Goal: Find specific page/section: Find specific page/section

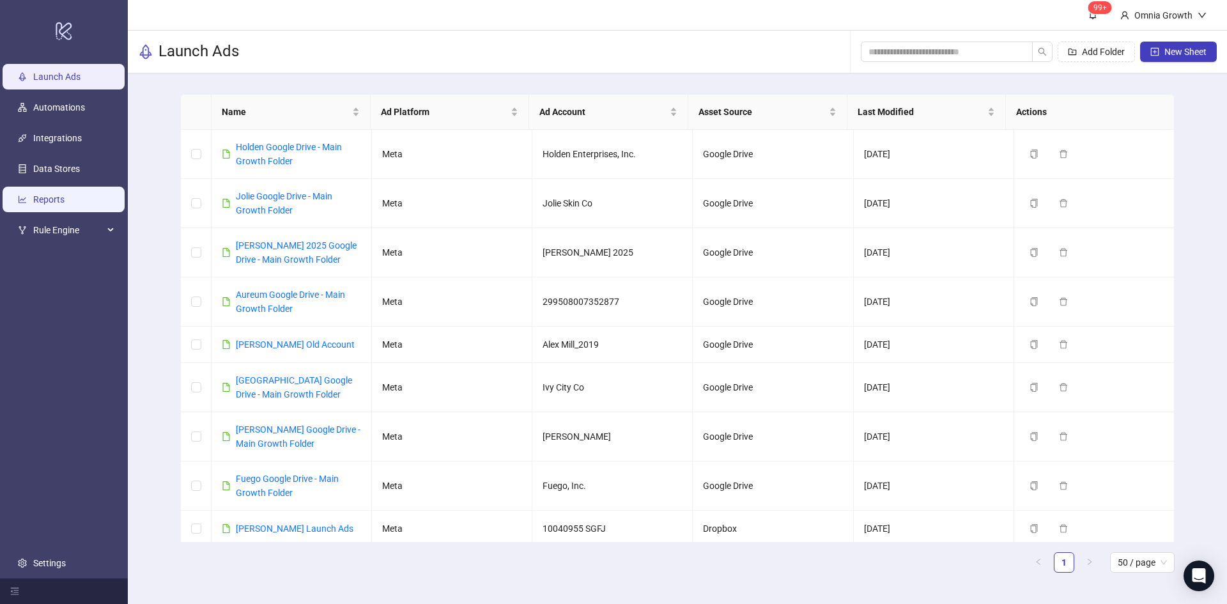
click at [54, 197] on link "Reports" at bounding box center [48, 199] width 31 height 10
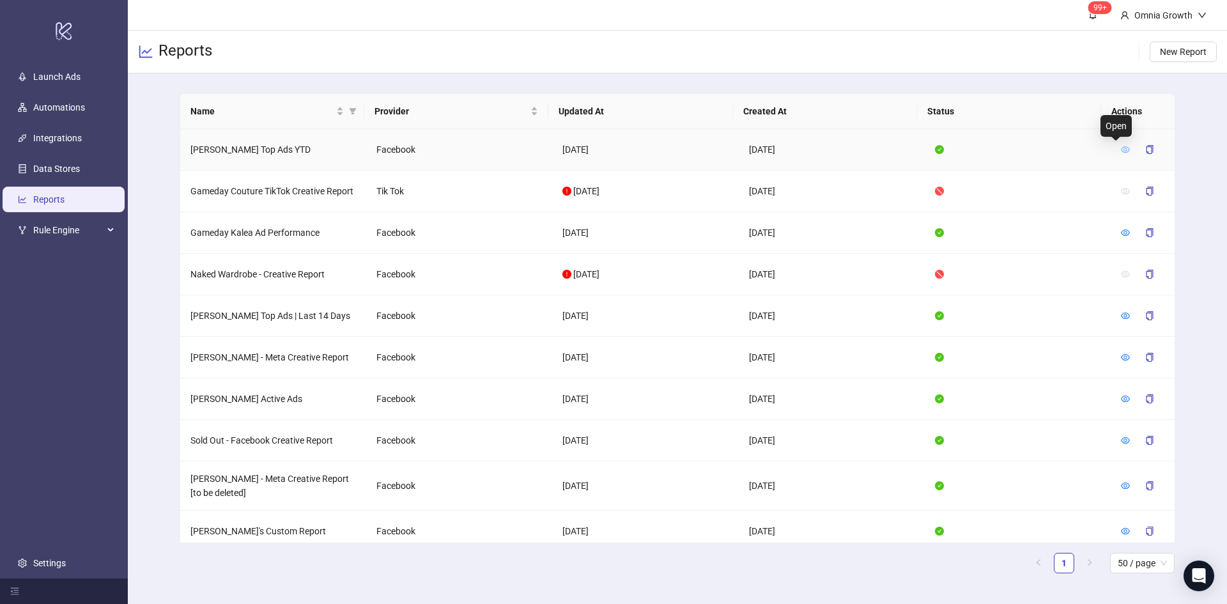
click at [1121, 150] on icon "eye" at bounding box center [1125, 149] width 9 height 9
click at [1121, 148] on icon "eye" at bounding box center [1125, 149] width 9 height 9
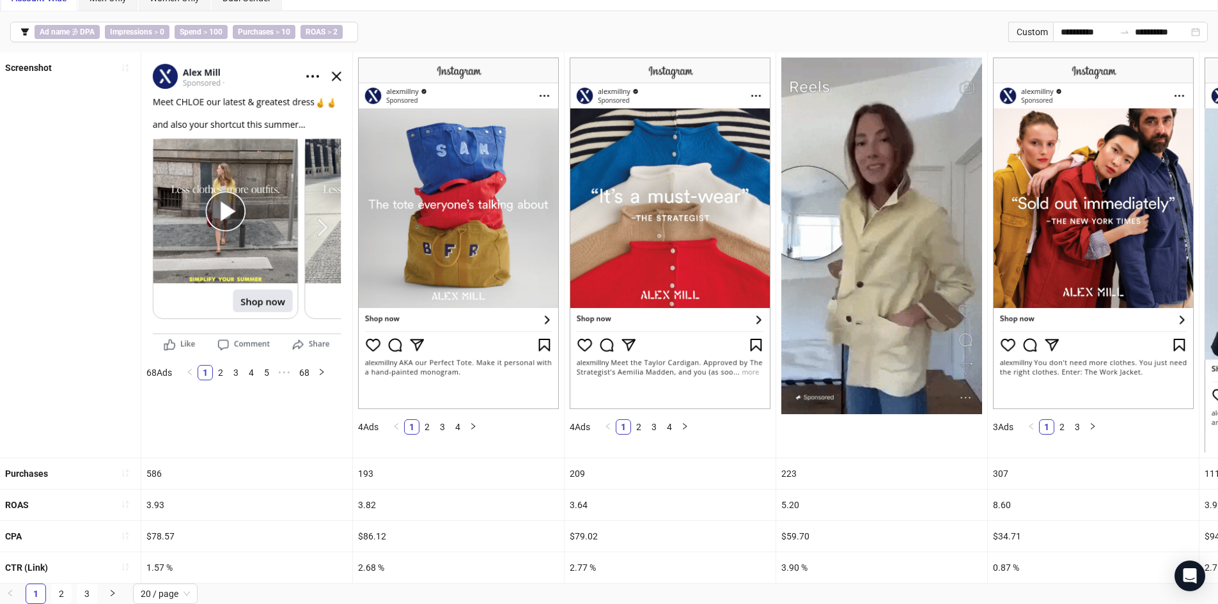
scroll to position [80, 0]
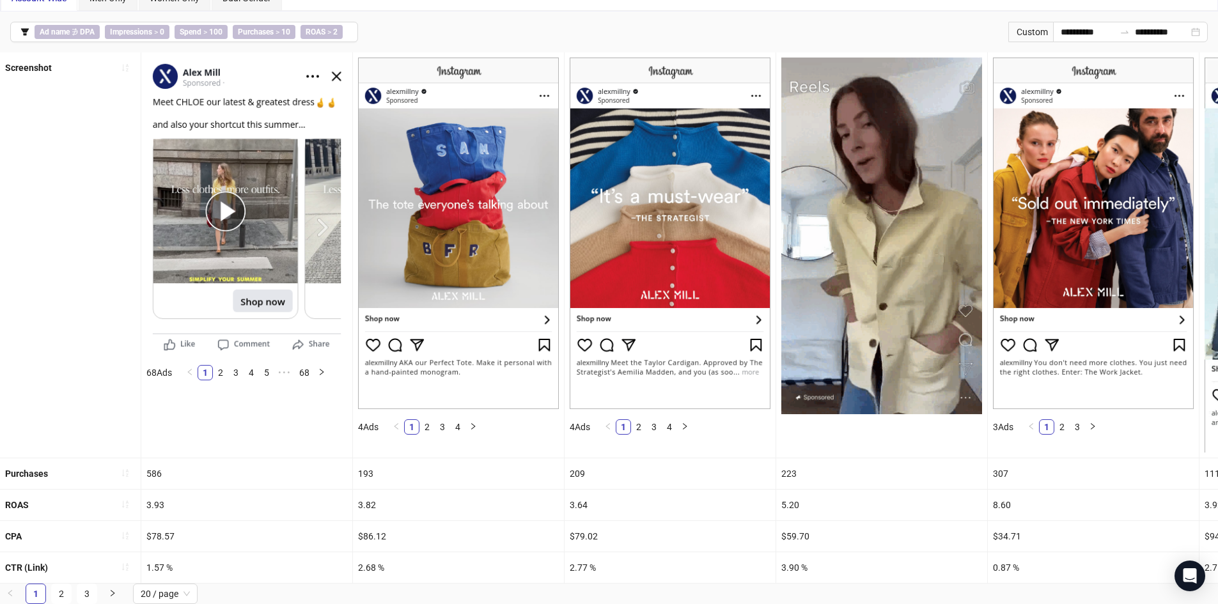
click at [493, 15] on div "**********" at bounding box center [609, 32] width 1218 height 41
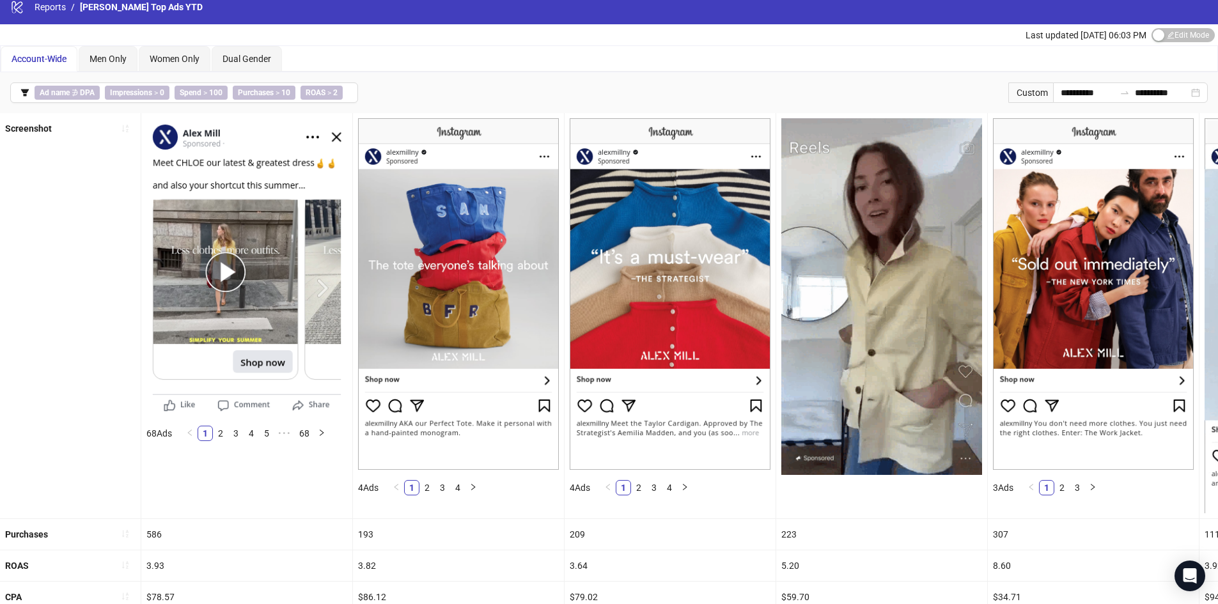
scroll to position [0, 0]
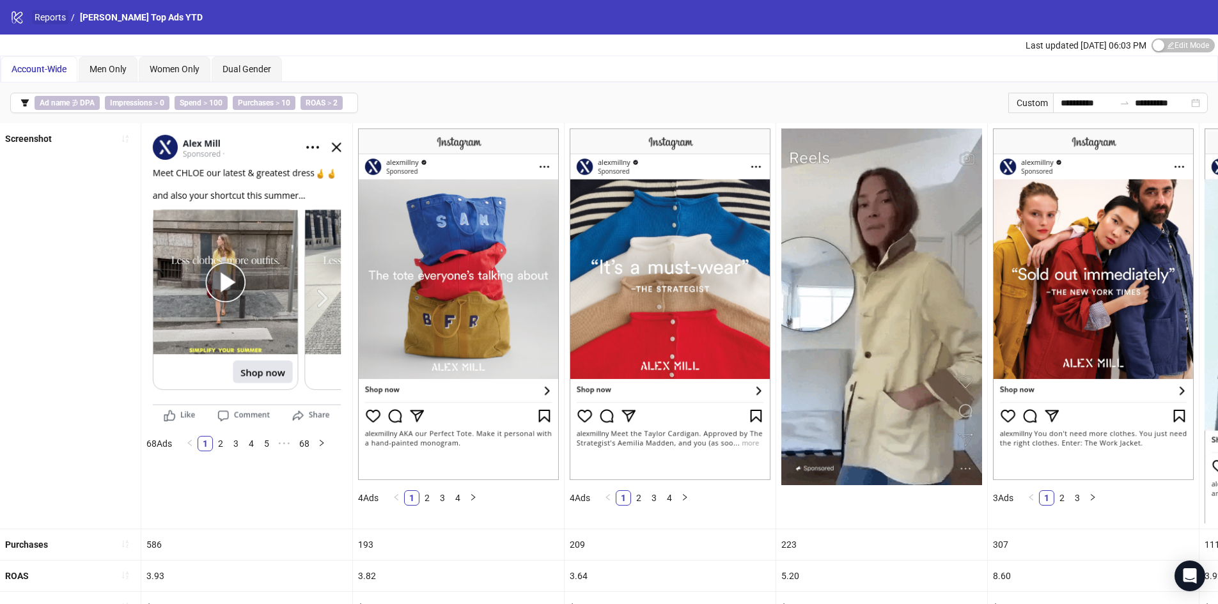
click at [46, 15] on link "Reports" at bounding box center [50, 17] width 36 height 14
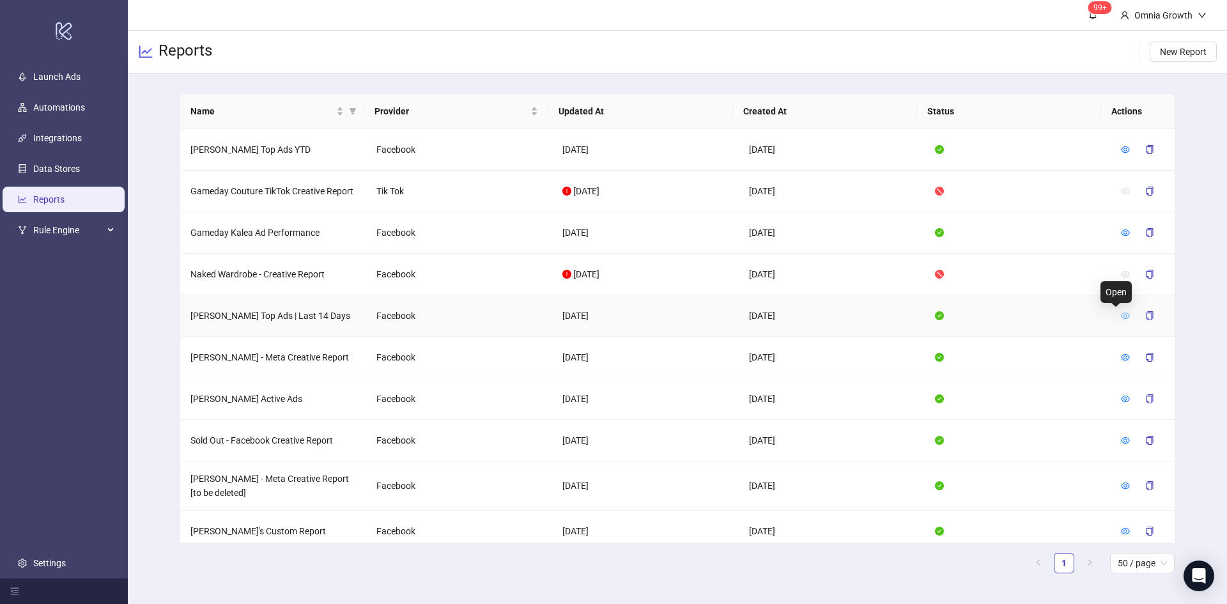
click at [1121, 313] on icon "eye" at bounding box center [1125, 315] width 9 height 9
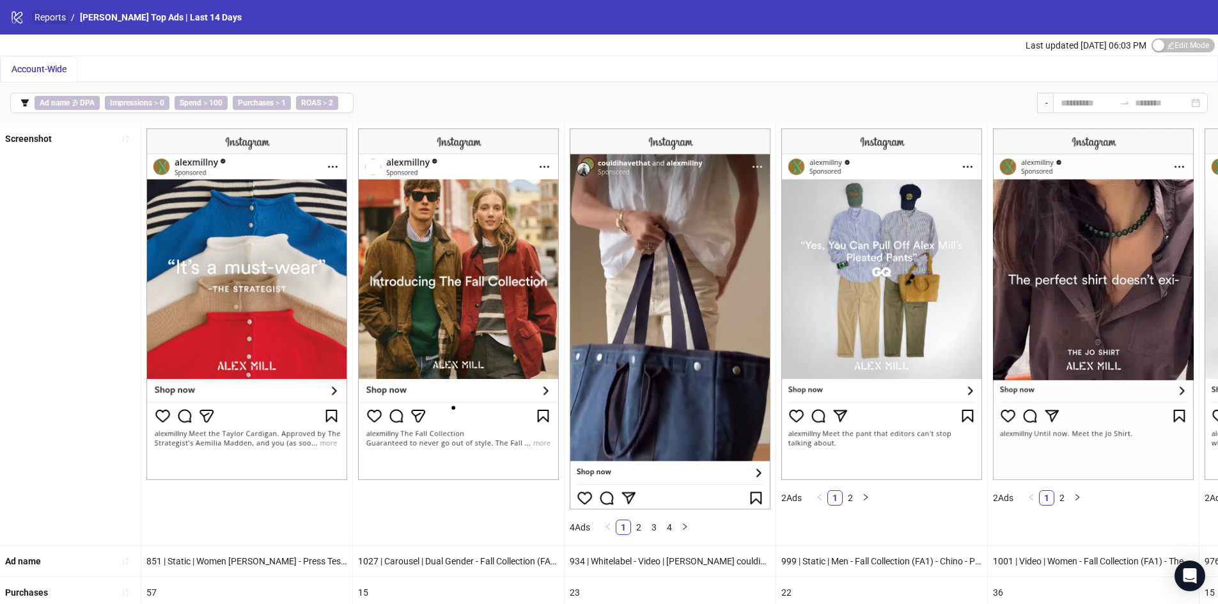
click at [47, 23] on link "Reports" at bounding box center [50, 17] width 36 height 14
